Goal: Find contact information: Find contact information

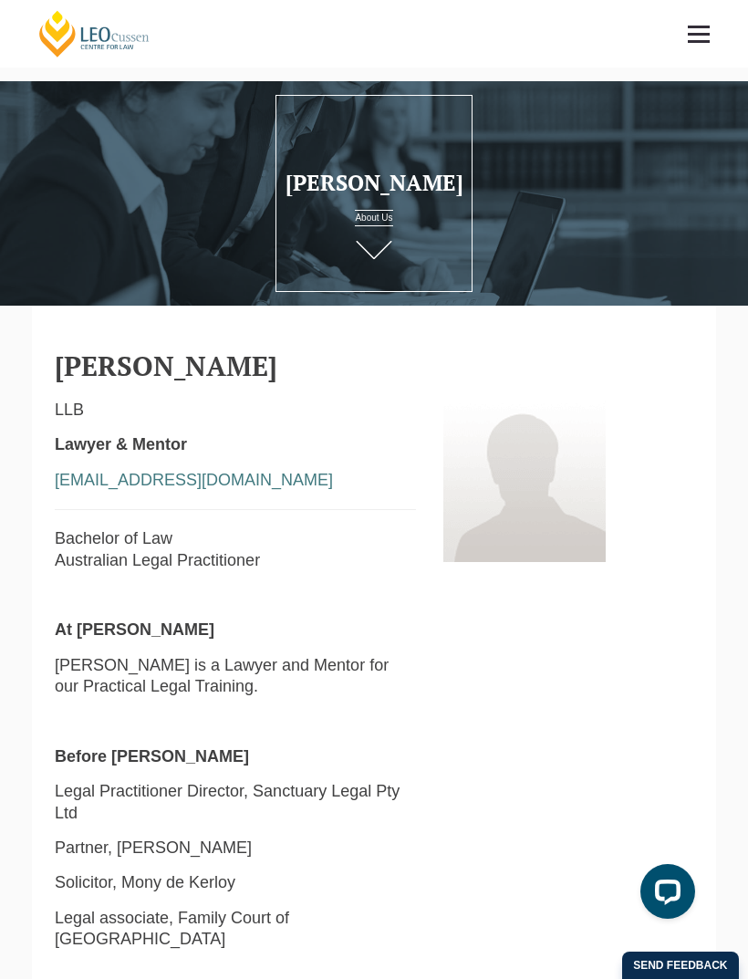
click at [104, 39] on link "[PERSON_NAME] Centre for Law" at bounding box center [94, 33] width 116 height 49
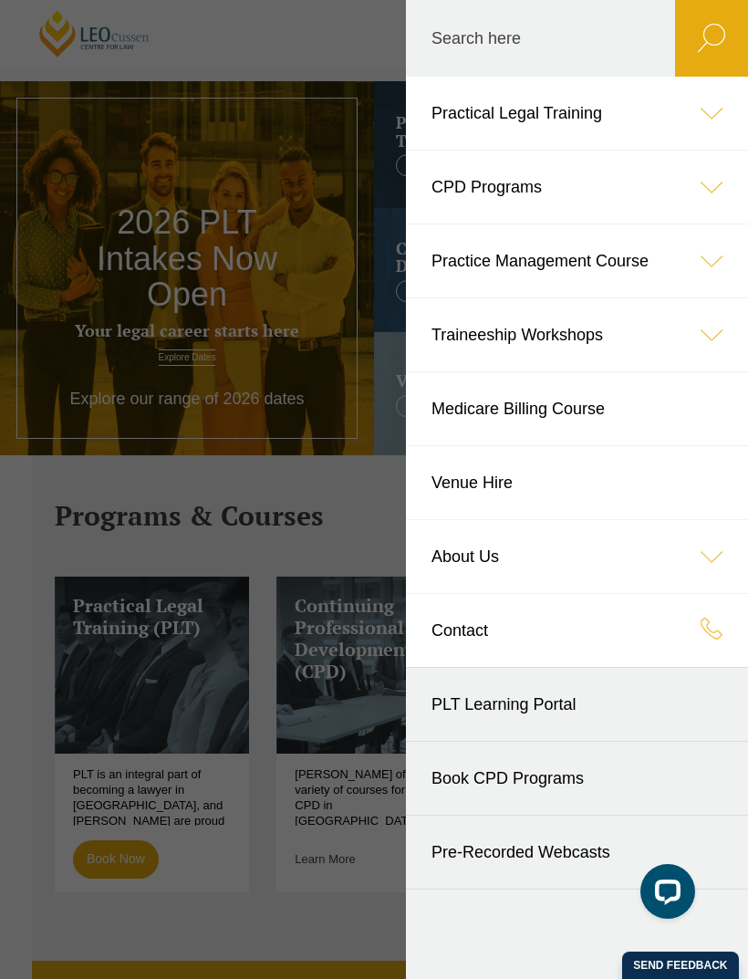
click at [461, 652] on link "Contact" at bounding box center [577, 630] width 342 height 73
click at [458, 640] on link "Contact" at bounding box center [577, 630] width 342 height 73
click at [457, 640] on link "Contact" at bounding box center [577, 630] width 342 height 73
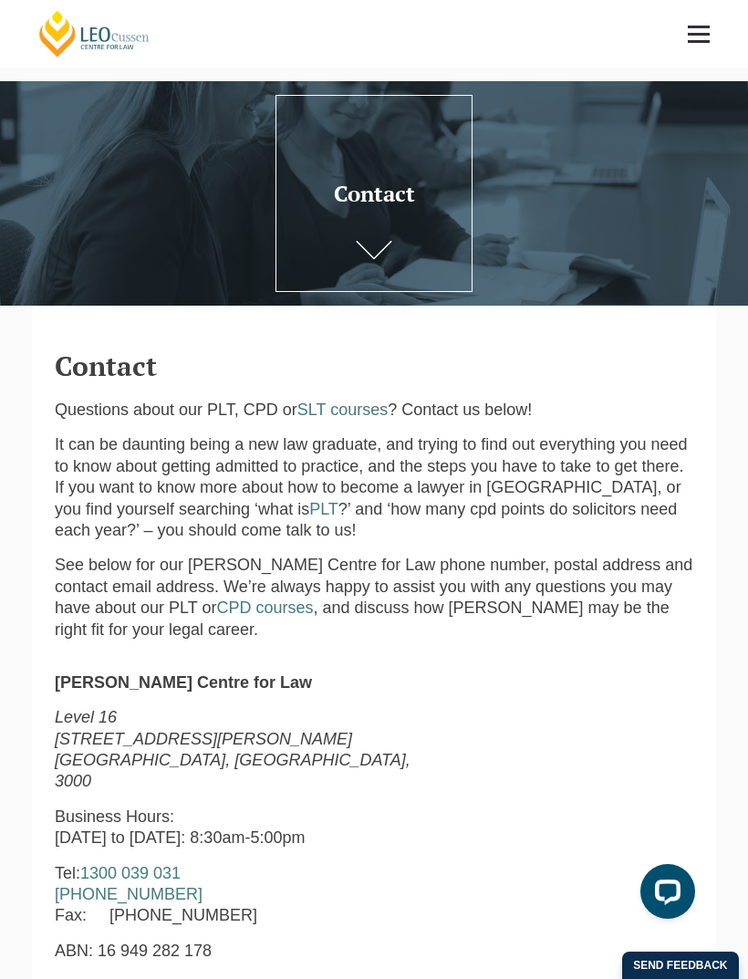
click at [699, 43] on link at bounding box center [699, 34] width 68 height 68
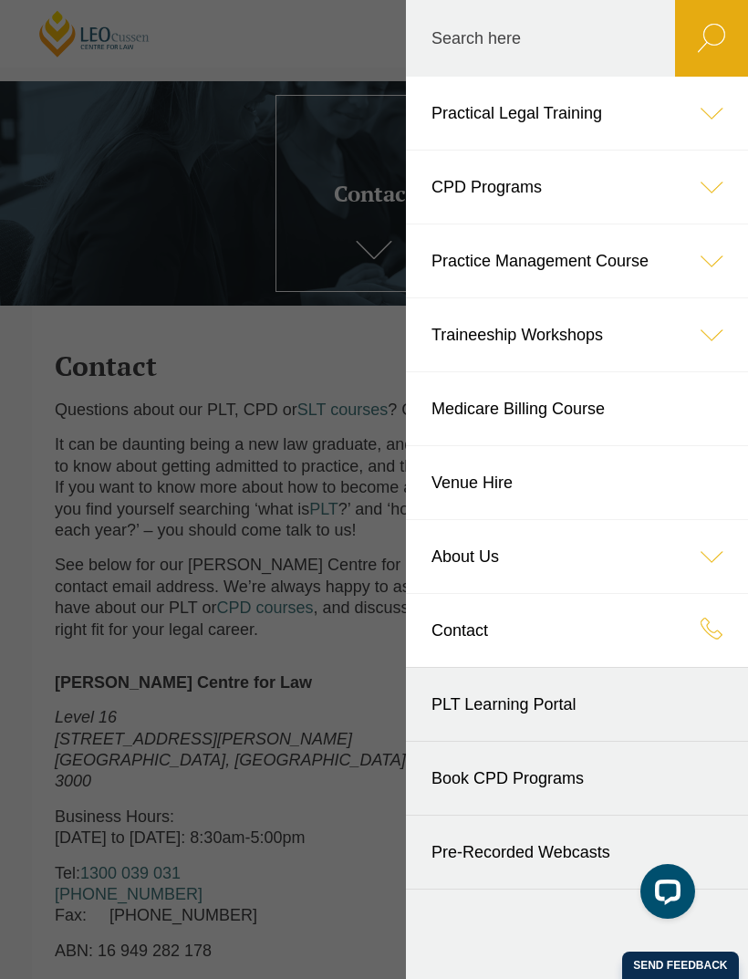
click at [701, 561] on icon at bounding box center [711, 556] width 73 height 73
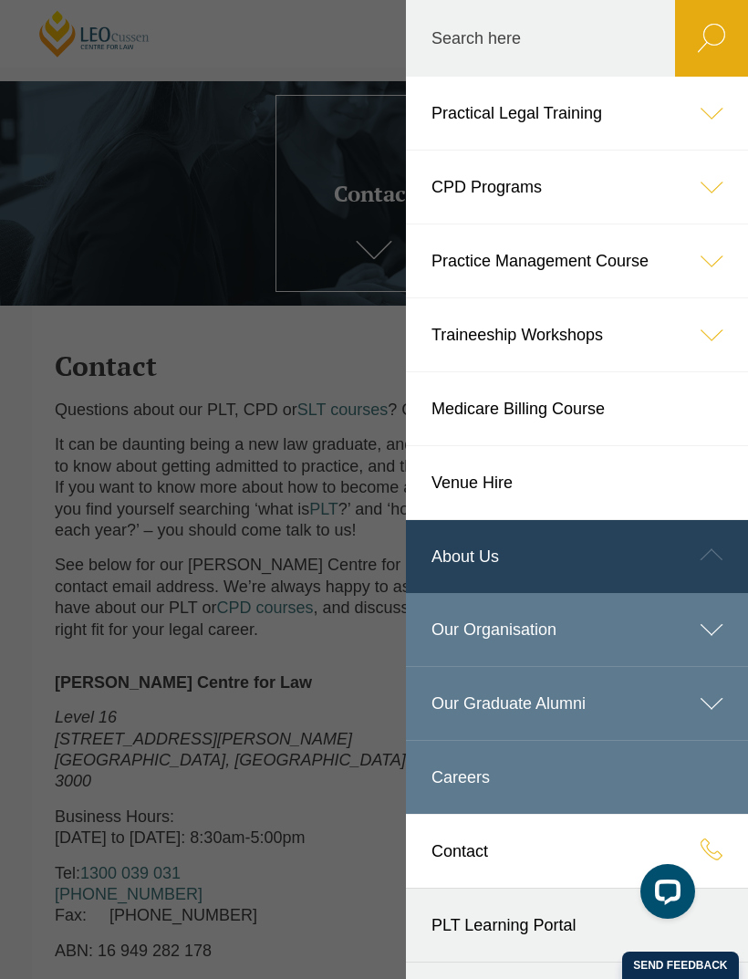
click at [481, 631] on link "Our Organisation" at bounding box center [577, 629] width 342 height 73
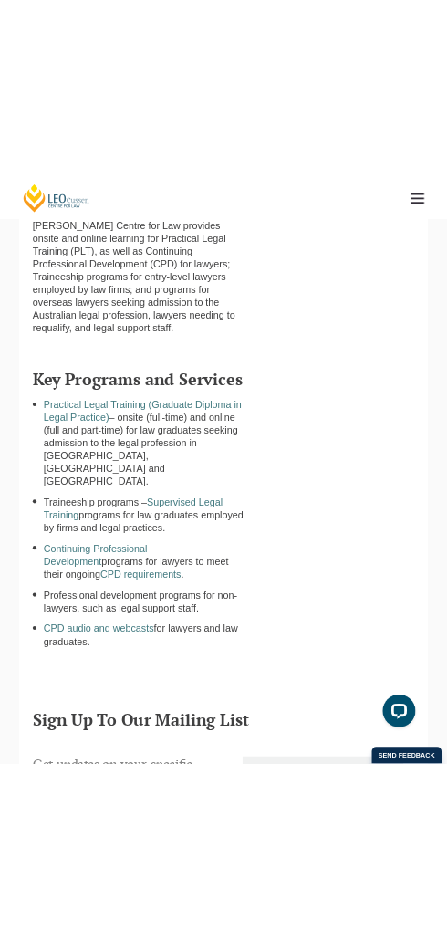
scroll to position [502, 0]
